Goal: Complete application form

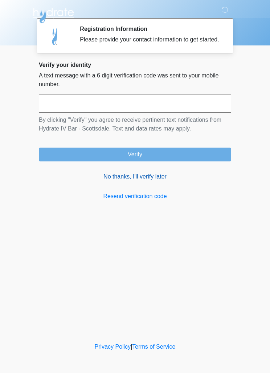
click at [141, 181] on link "No thanks, I'll verify later" at bounding box center [135, 176] width 193 height 9
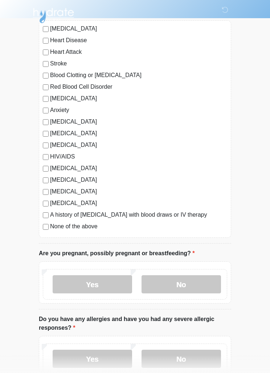
scroll to position [69, 0]
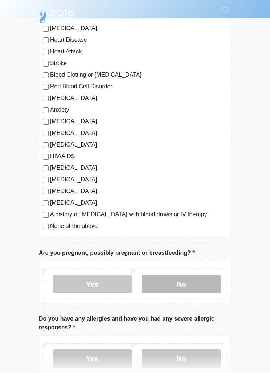
click at [184, 284] on label "No" at bounding box center [182, 284] width 80 height 18
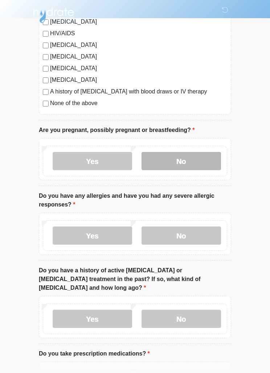
scroll to position [192, 0]
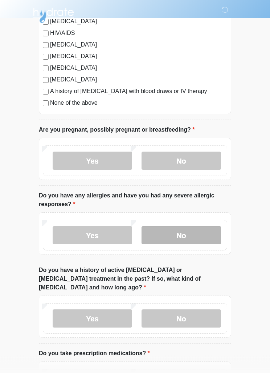
click at [194, 236] on label "No" at bounding box center [182, 235] width 80 height 18
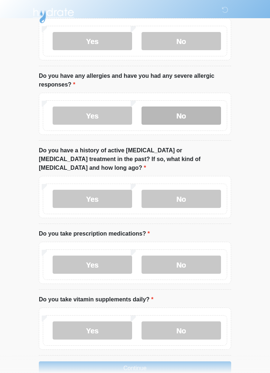
scroll to position [312, 0]
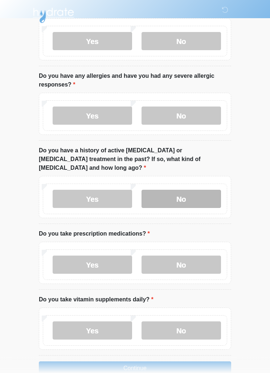
click at [206, 193] on label "No" at bounding box center [182, 199] width 80 height 18
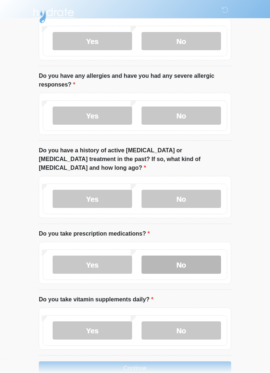
click at [193, 256] on label "No" at bounding box center [182, 265] width 80 height 18
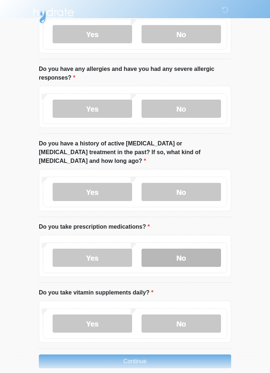
scroll to position [321, 0]
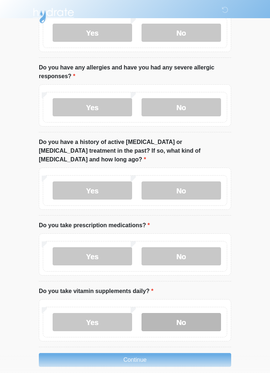
click at [197, 313] on label "No" at bounding box center [182, 322] width 80 height 18
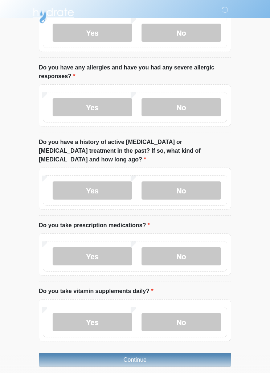
click at [181, 356] on button "Continue" at bounding box center [135, 360] width 193 height 14
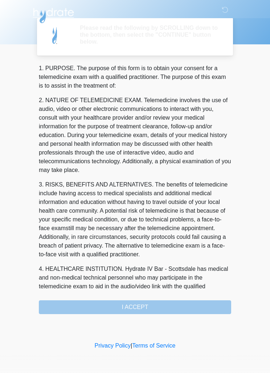
scroll to position [0, 0]
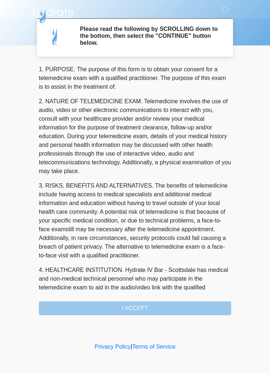
click at [178, 308] on div "1. PURPOSE. The purpose of this form is to obtain your consent for a telemedici…" at bounding box center [135, 190] width 193 height 250
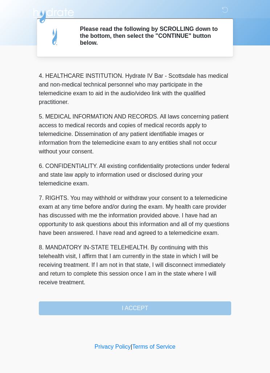
scroll to position [203, 0]
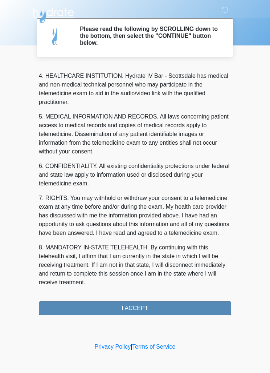
click at [147, 306] on button "I ACCEPT" at bounding box center [135, 308] width 193 height 14
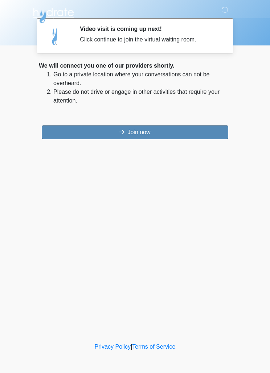
click at [163, 133] on button "Join now" at bounding box center [135, 132] width 187 height 14
